Goal: Navigation & Orientation: Find specific page/section

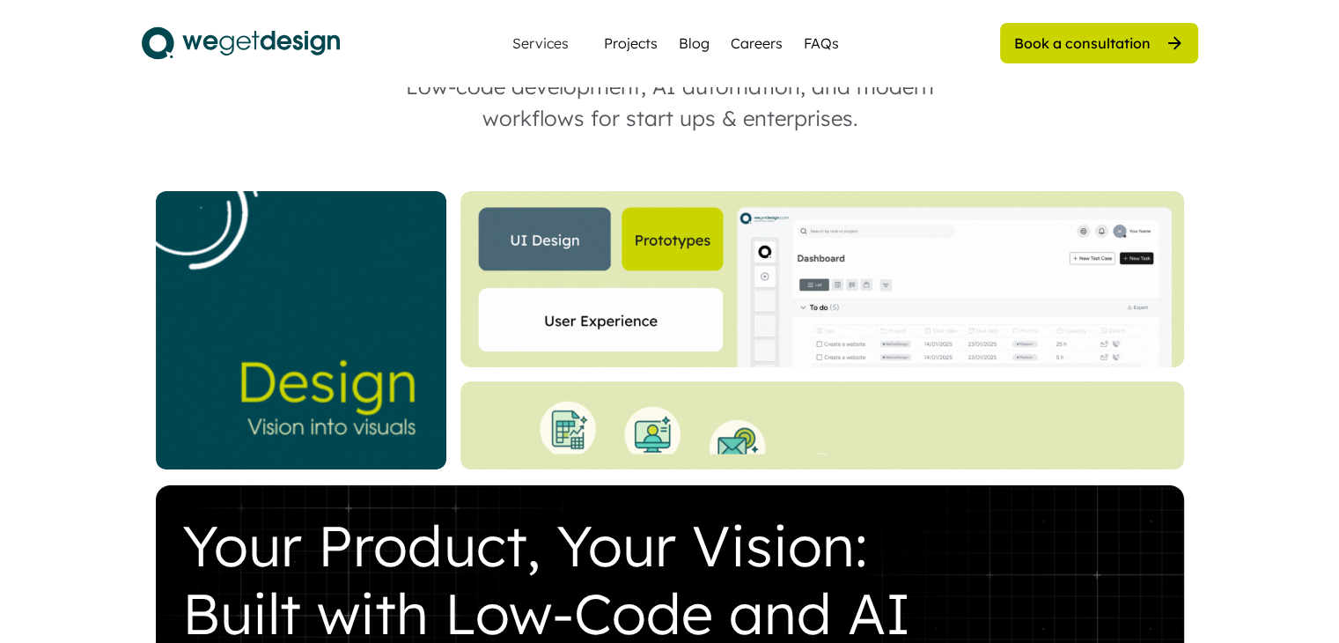
scroll to position [322, 0]
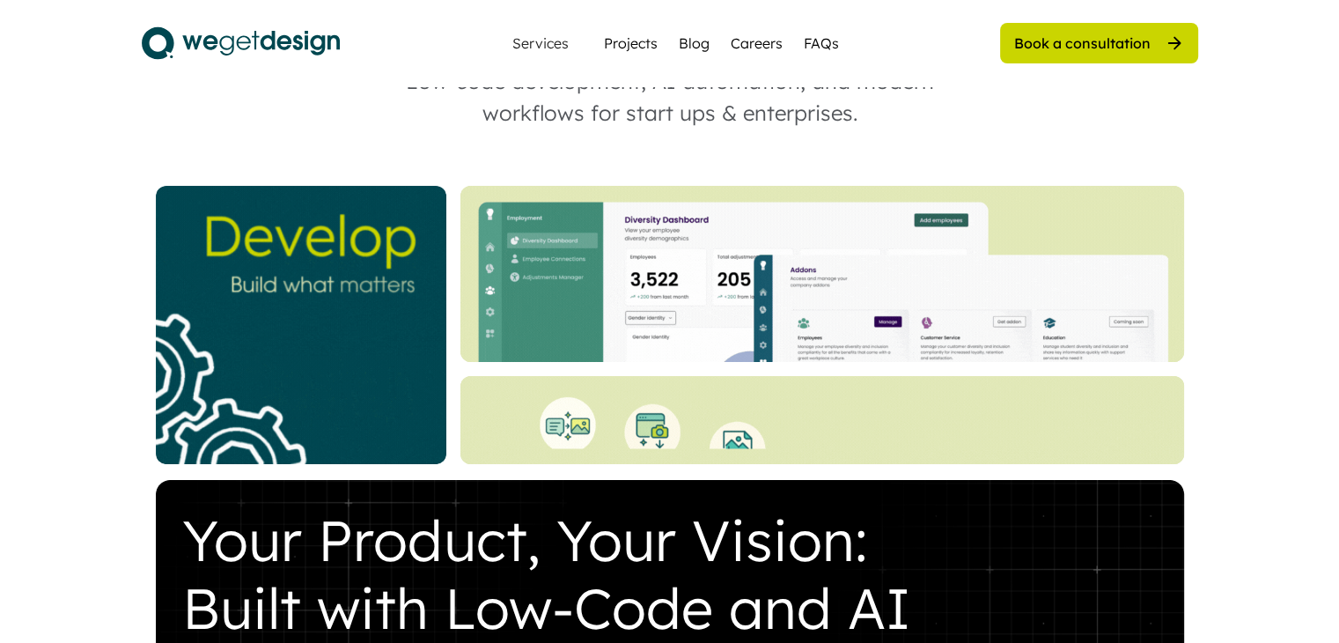
click at [577, 415] on img at bounding box center [822, 420] width 724 height 88
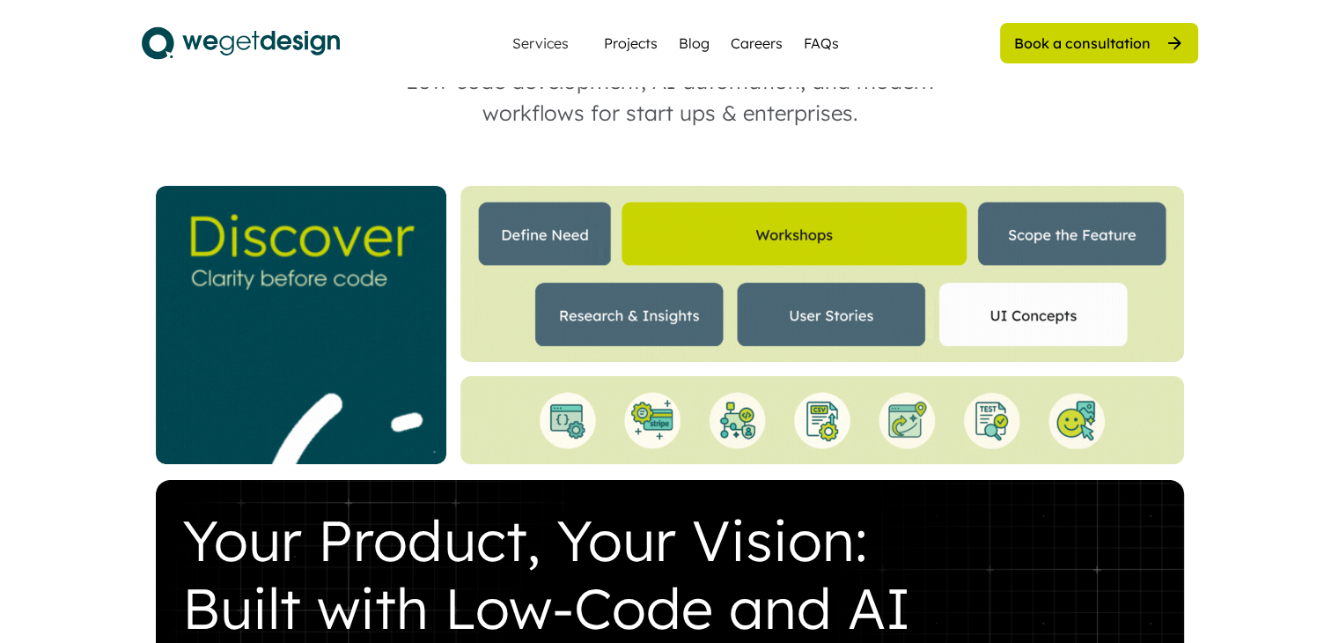
click at [655, 415] on img at bounding box center [822, 420] width 724 height 88
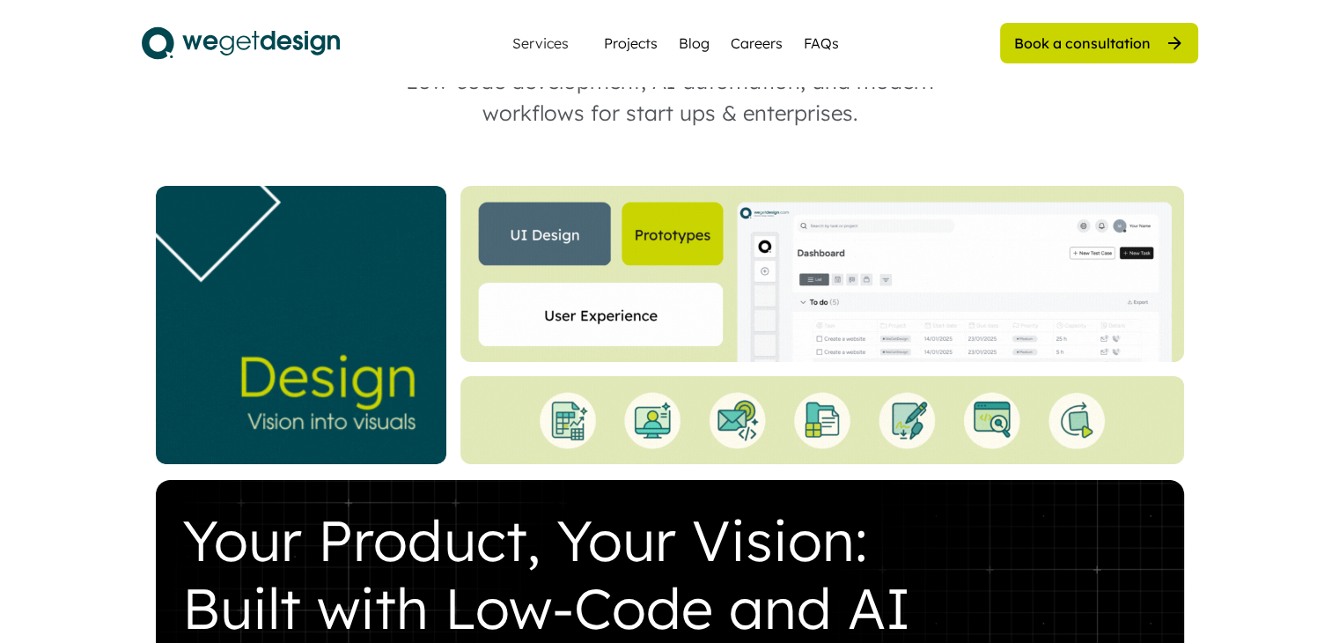
click at [733, 416] on img at bounding box center [822, 420] width 724 height 88
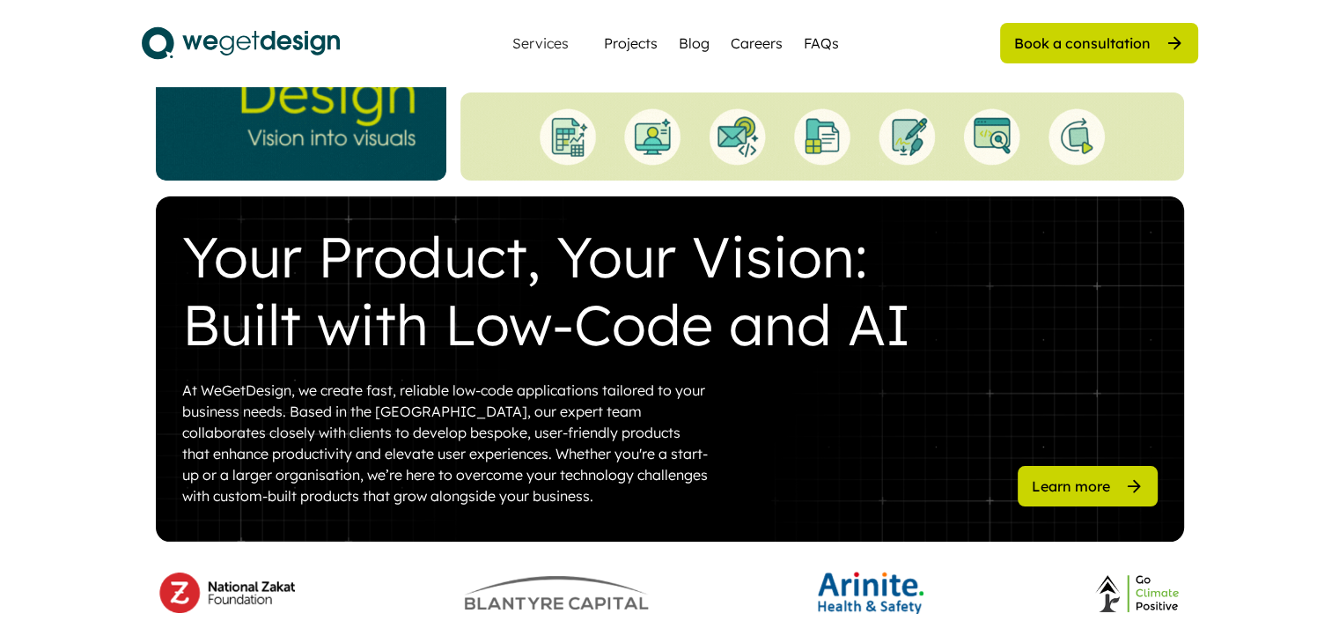
scroll to position [607, 0]
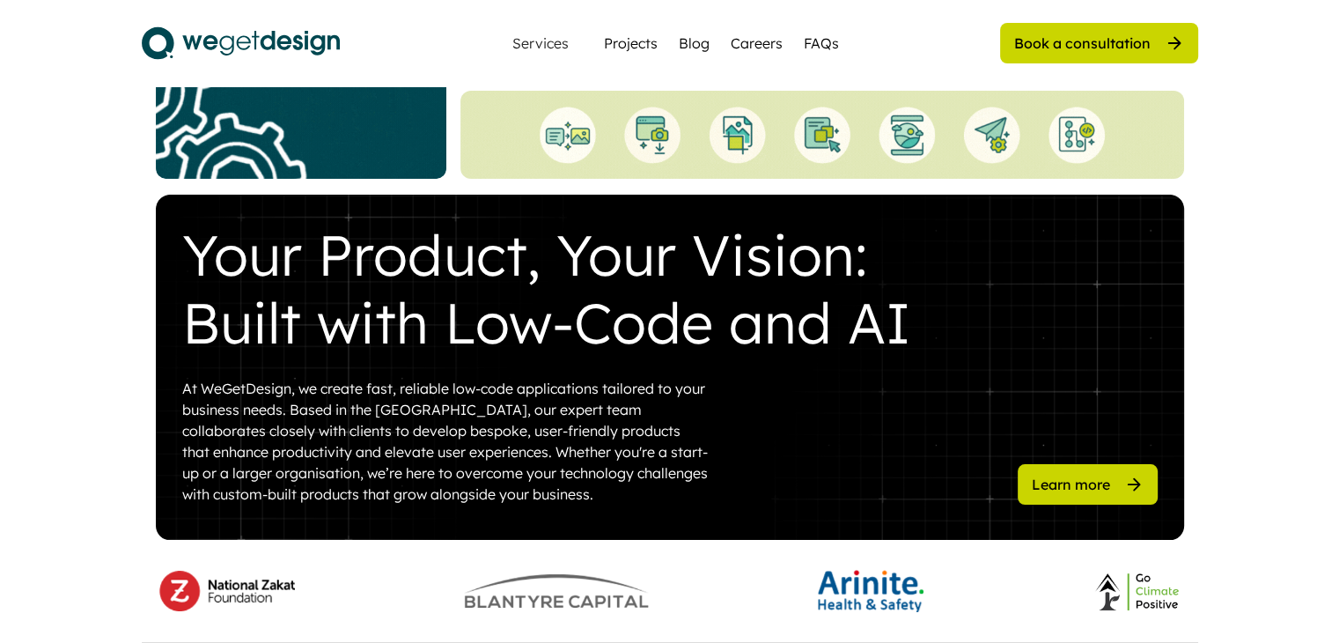
click at [1106, 479] on div "Learn more" at bounding box center [1071, 483] width 78 height 19
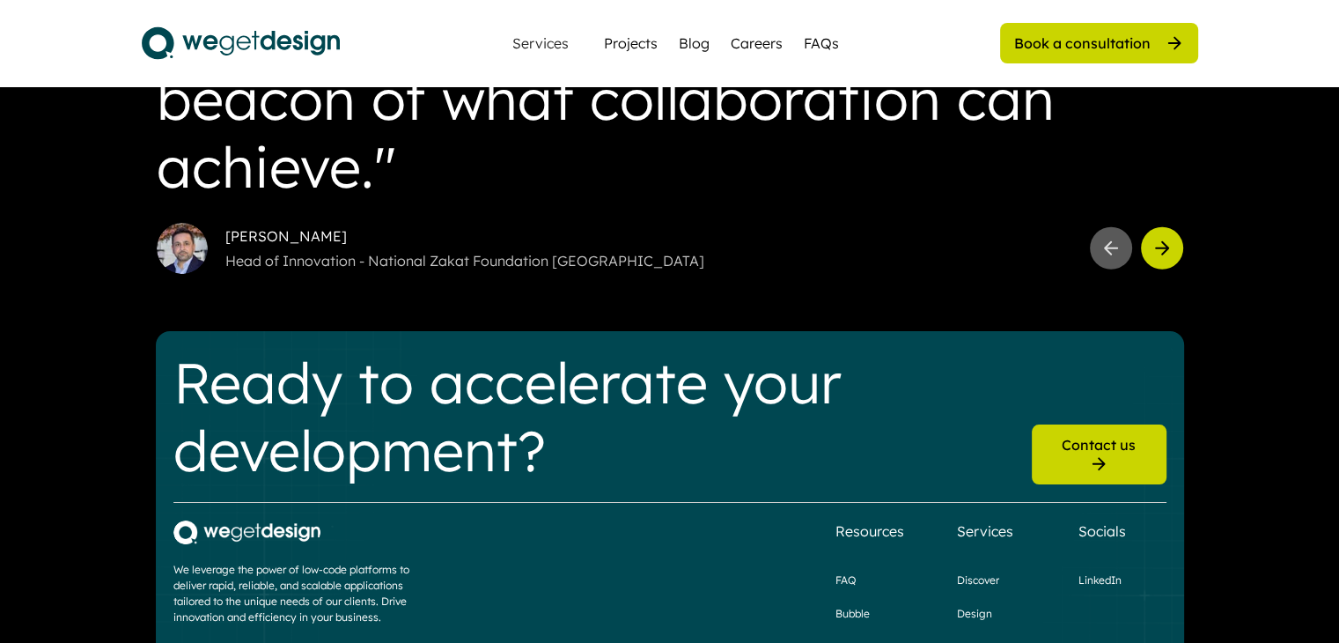
scroll to position [4503, 0]
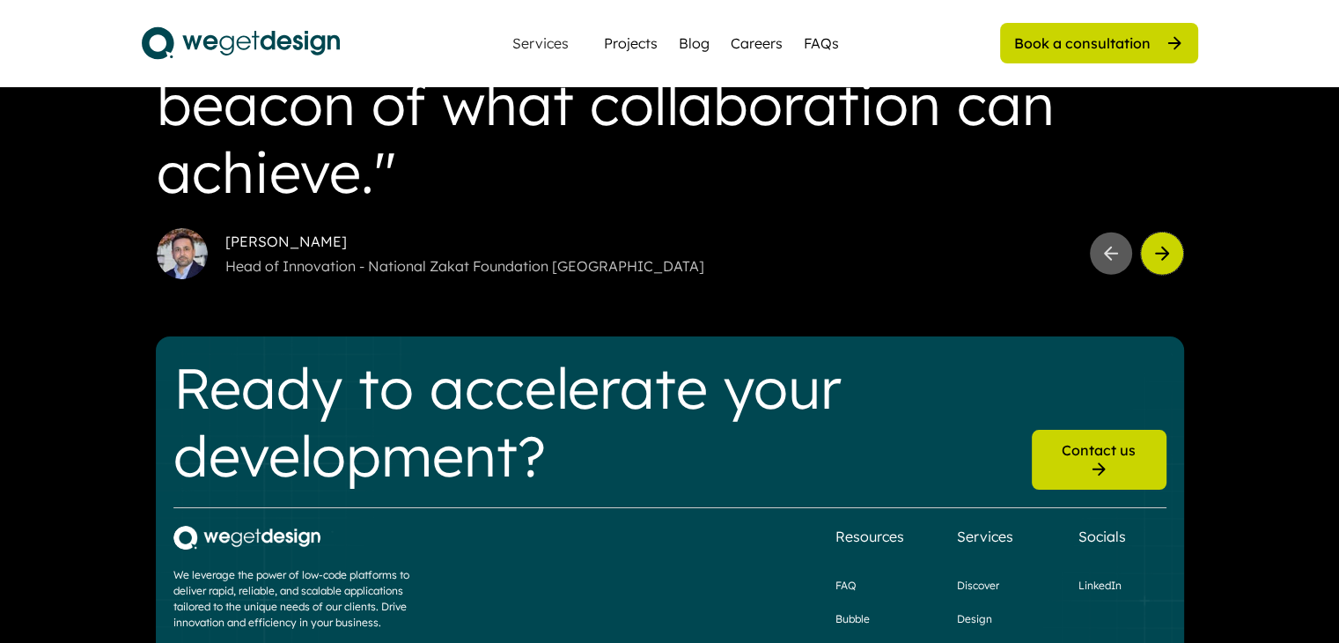
click at [1176, 251] on button at bounding box center [1162, 253] width 42 height 42
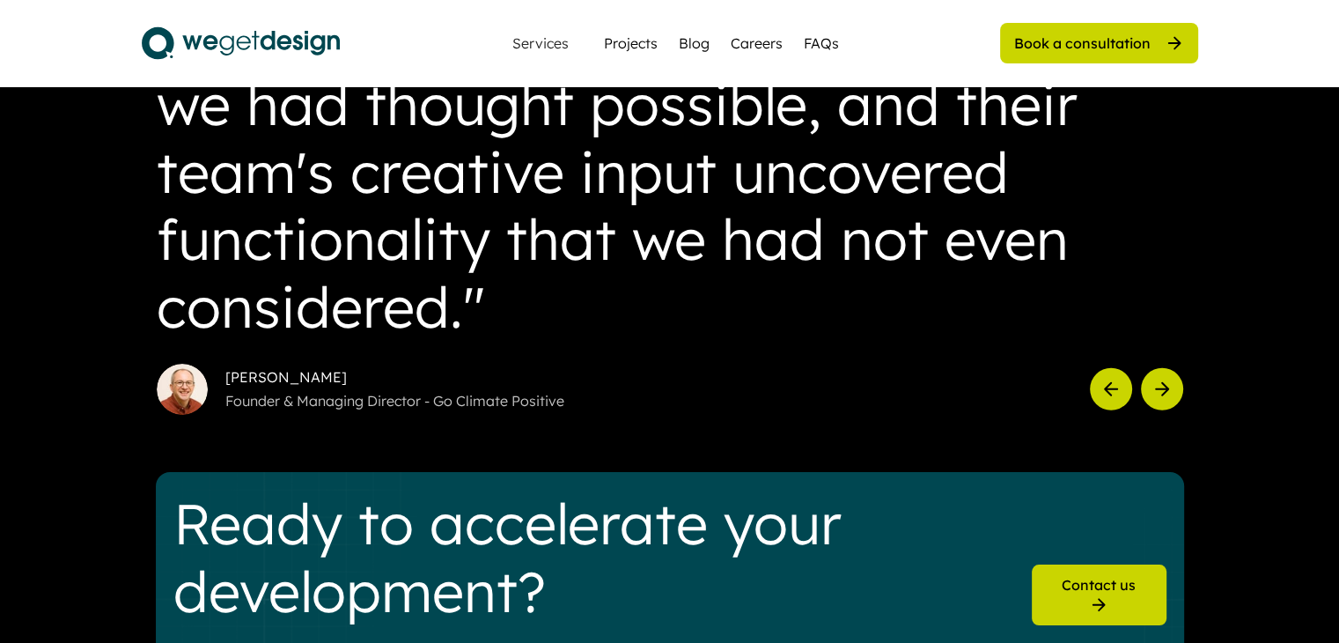
click at [1172, 369] on div at bounding box center [1136, 389] width 93 height 42
click at [1165, 380] on icon at bounding box center [1161, 389] width 21 height 21
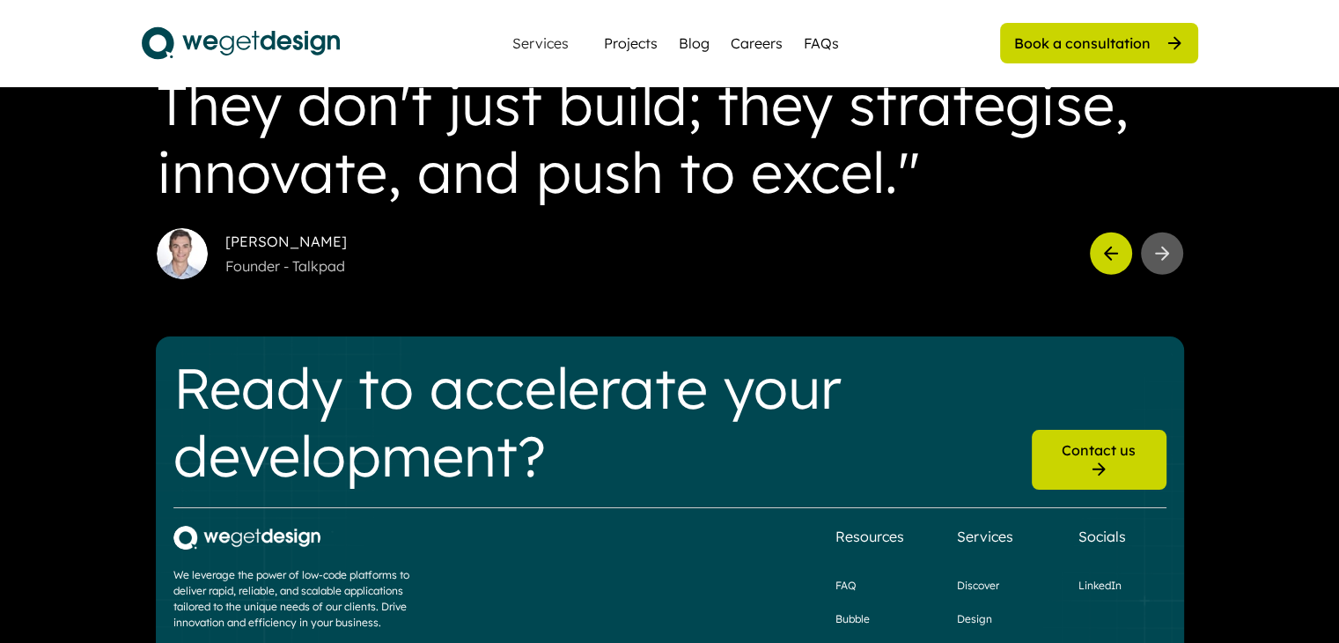
click at [1180, 233] on div at bounding box center [1136, 253] width 93 height 42
click at [1179, 241] on button at bounding box center [1162, 253] width 42 height 42
click at [1122, 254] on button at bounding box center [1111, 253] width 42 height 42
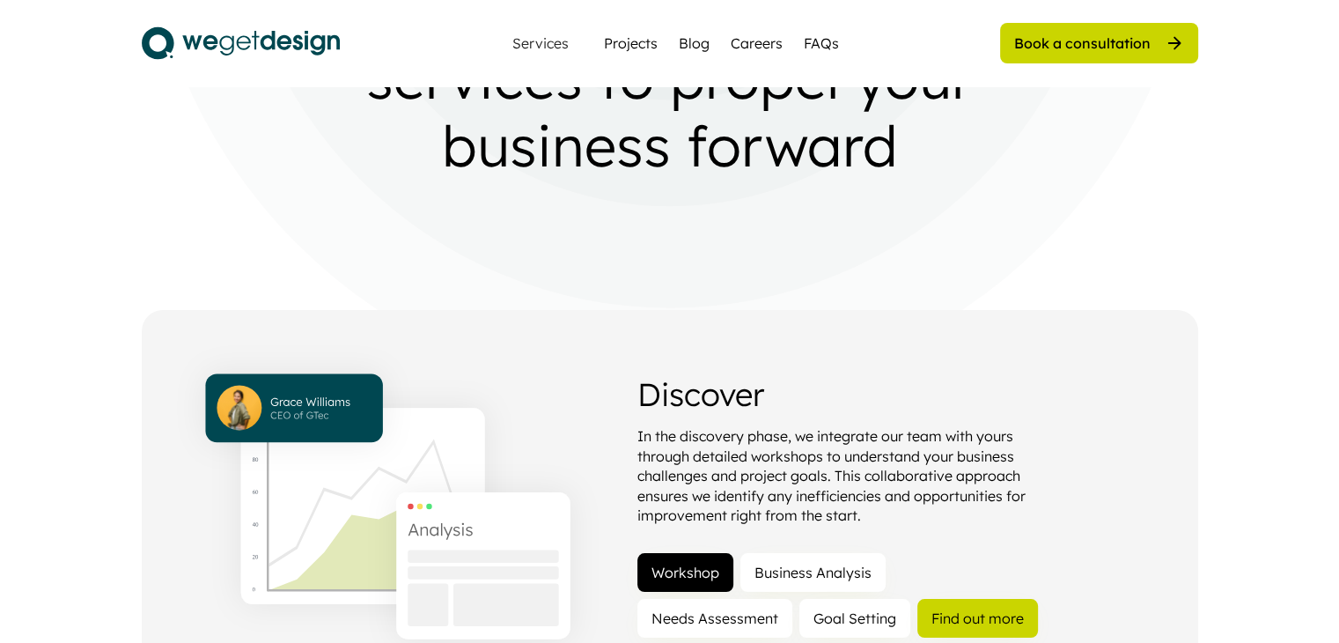
scroll to position [0, 0]
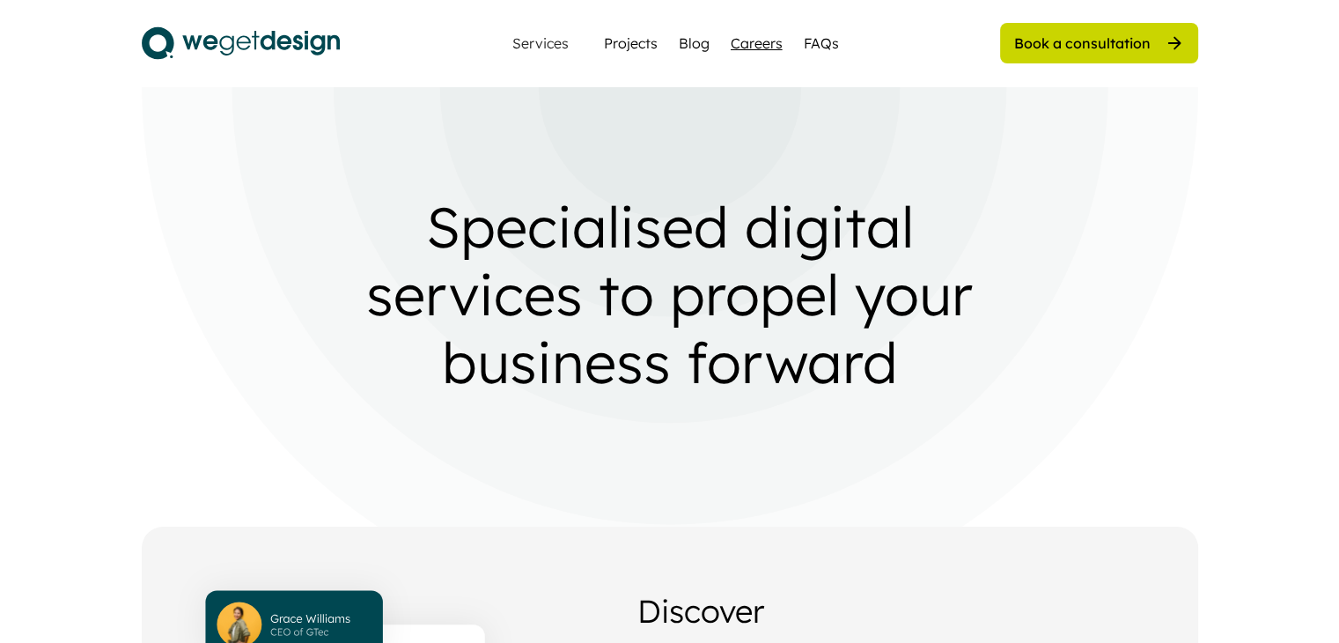
click at [776, 40] on div "Careers" at bounding box center [757, 43] width 52 height 21
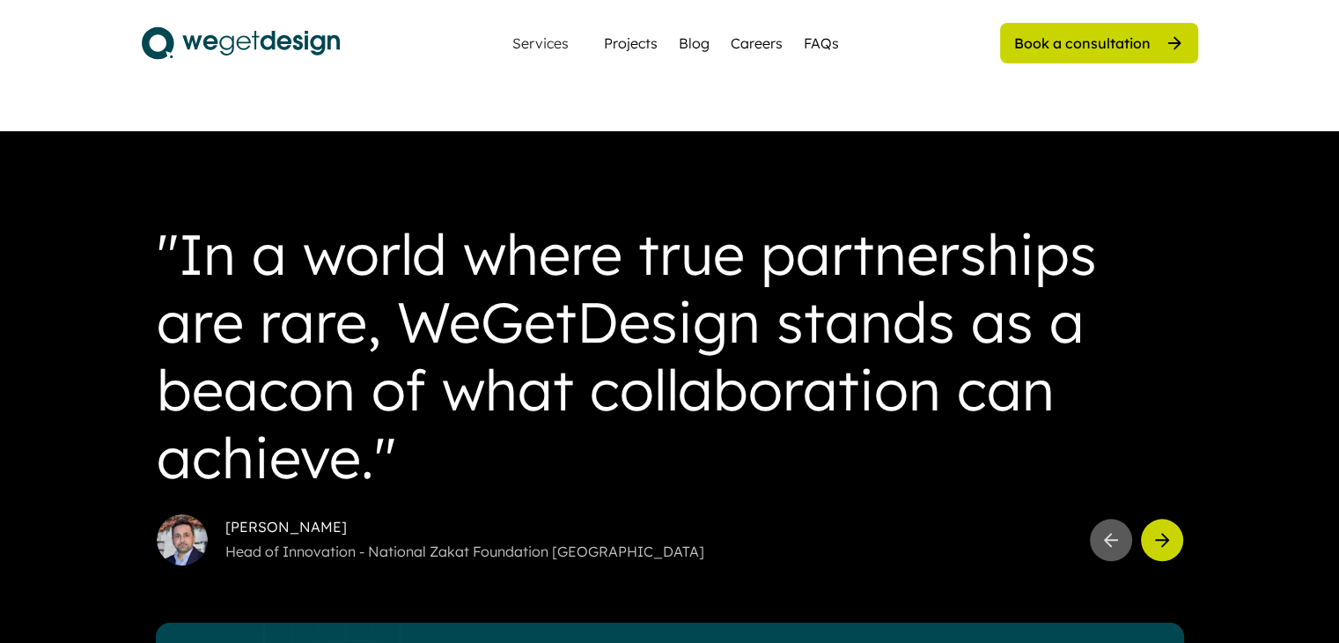
scroll to position [2324, 0]
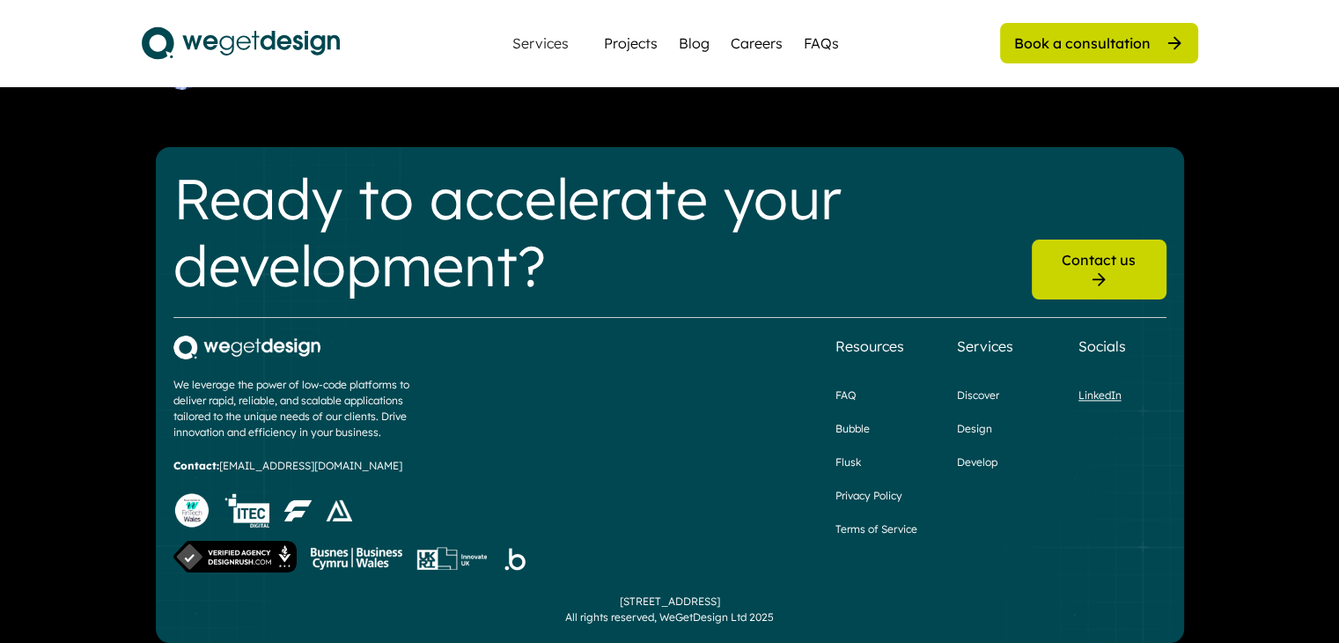
click at [1098, 387] on div "LinkedIn" at bounding box center [1099, 395] width 43 height 16
